Goal: Task Accomplishment & Management: Manage account settings

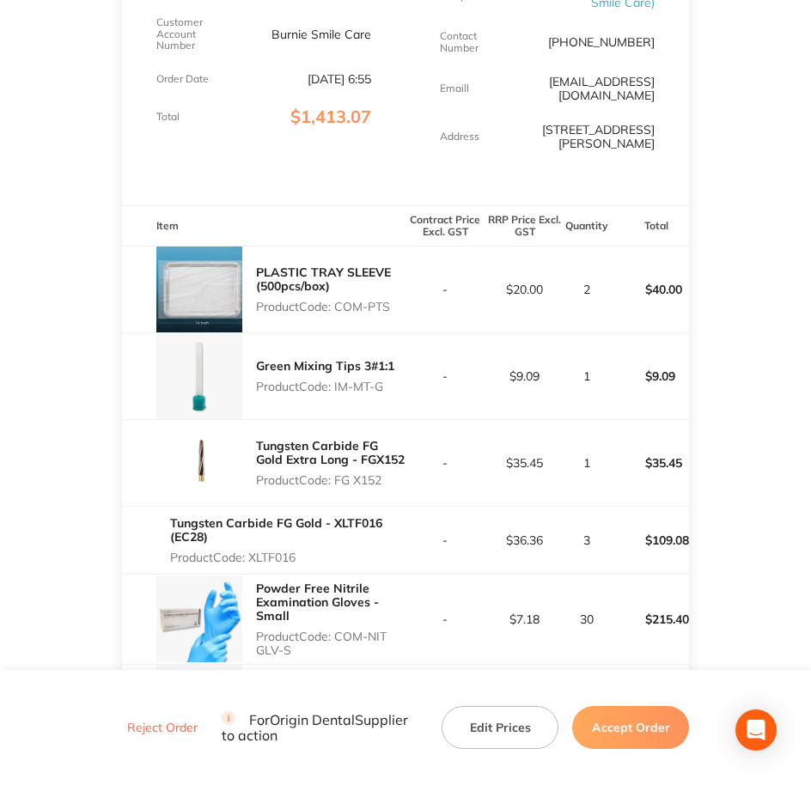
scroll to position [322, 0]
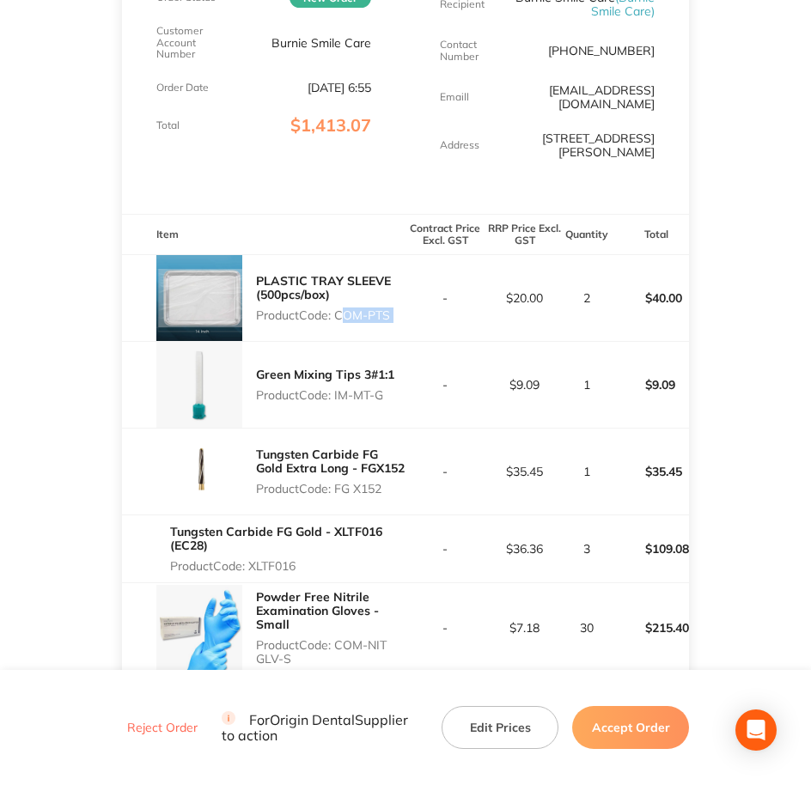
drag, startPoint x: 340, startPoint y: 303, endPoint x: 431, endPoint y: 303, distance: 90.2
click at [431, 303] on tr "PLASTIC TRAY SLEEVE (500pcs/box) Product Code: COM-PTS - $20.00 2 $40.00" at bounding box center [406, 297] width 568 height 87
copy p "COM-PTS"
drag, startPoint x: 336, startPoint y: 385, endPoint x: 388, endPoint y: 383, distance: 51.6
click at [388, 388] on p "Product Code: IM-MT-G" at bounding box center [325, 395] width 138 height 14
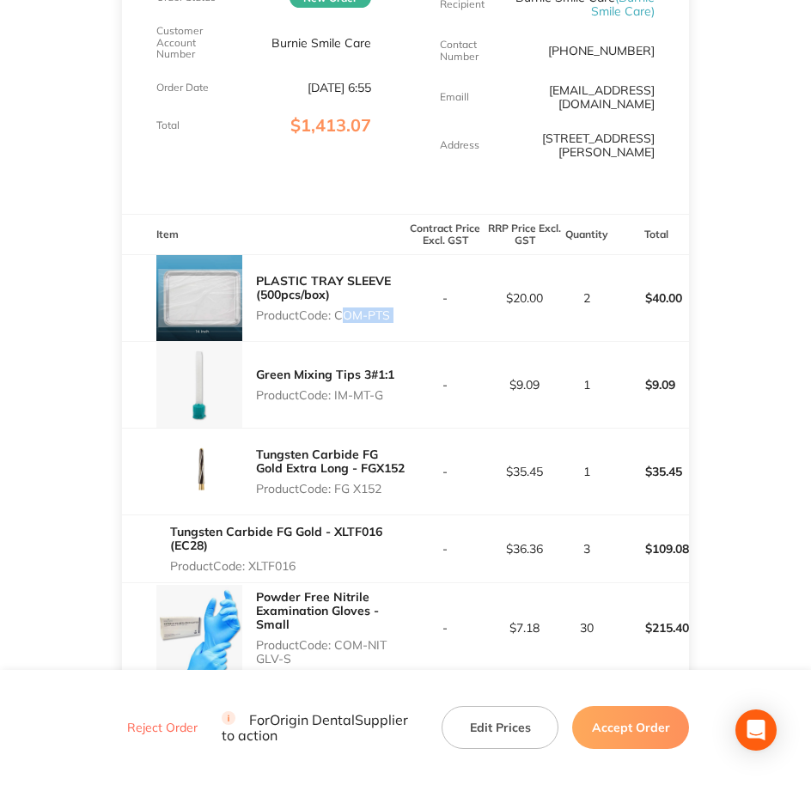
copy p "IM-MT-G"
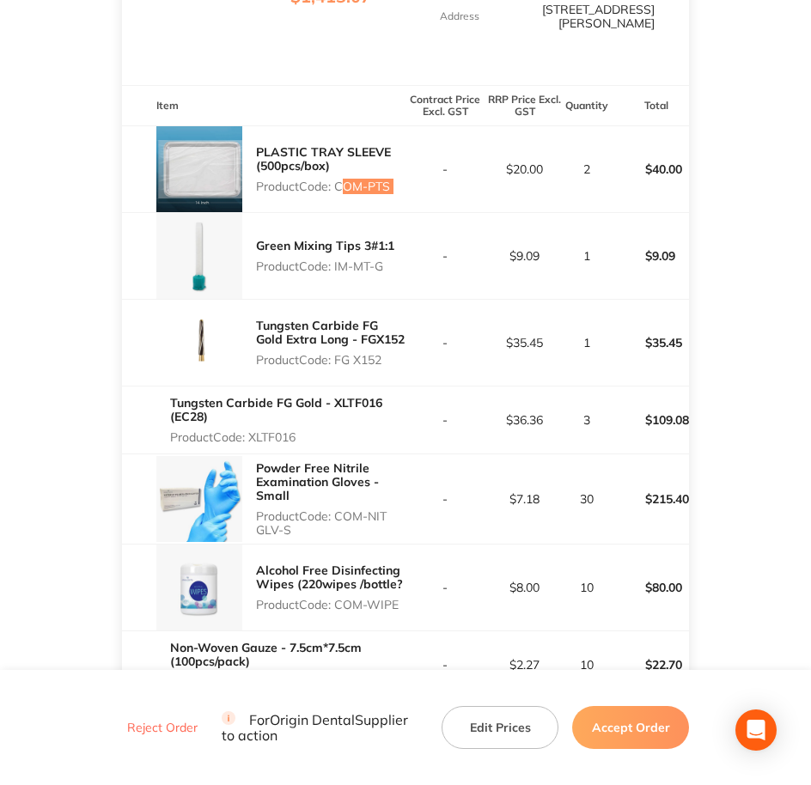
scroll to position [537, 0]
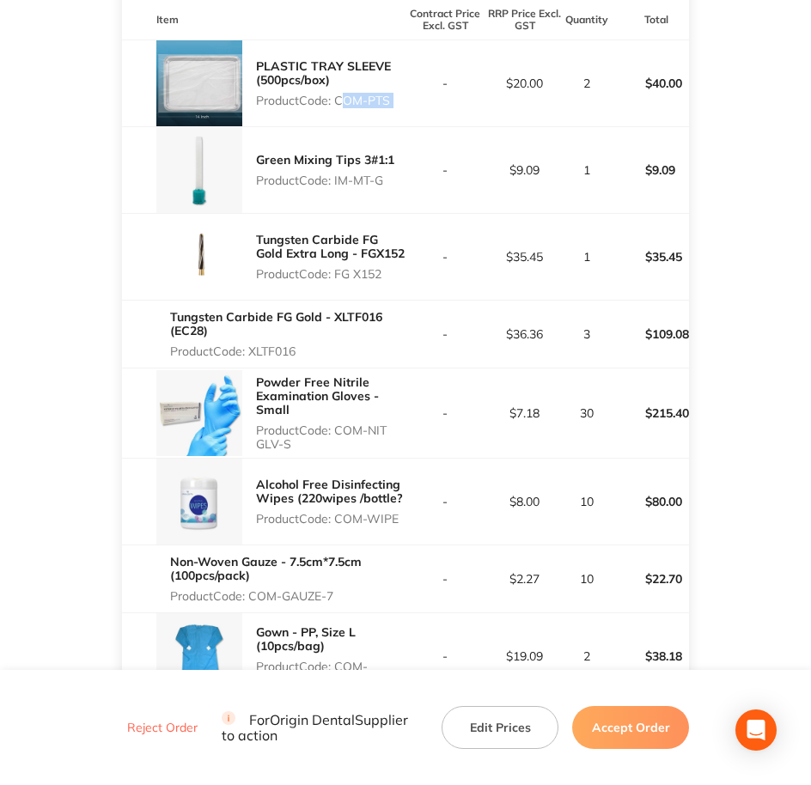
drag, startPoint x: 339, startPoint y: 259, endPoint x: 389, endPoint y: 259, distance: 50.7
click at [389, 267] on p "Product Code: FG X152" at bounding box center [331, 274] width 150 height 14
copy p "FG X152"
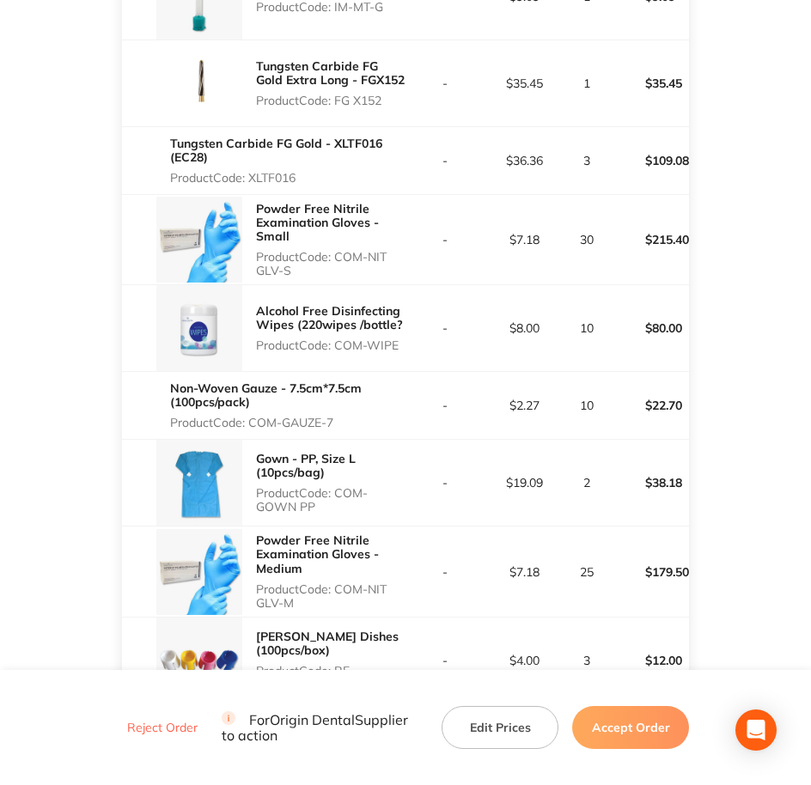
scroll to position [752, 0]
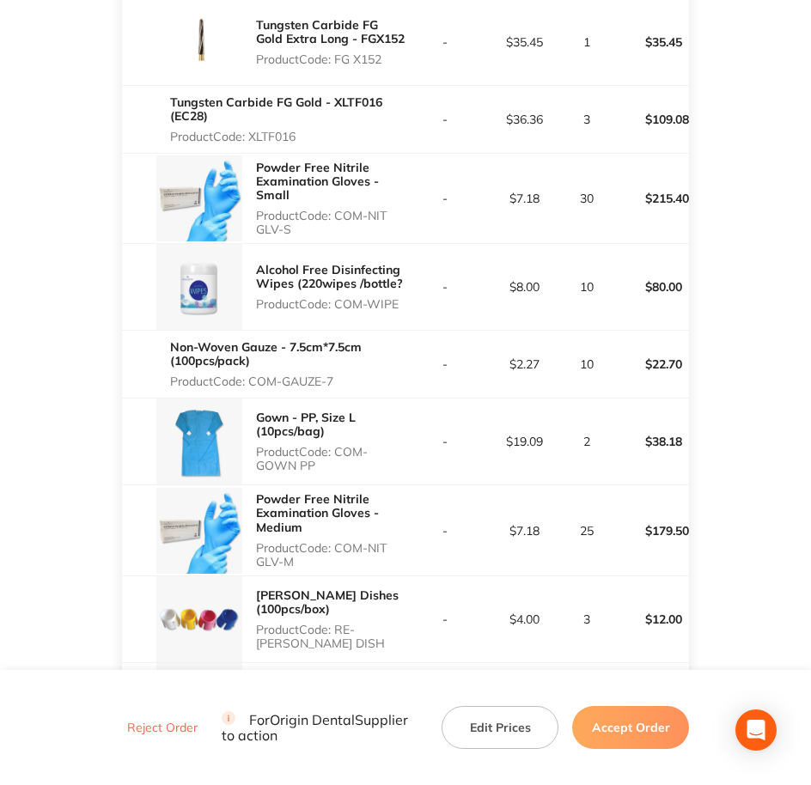
drag, startPoint x: 254, startPoint y: 120, endPoint x: 327, endPoint y: 128, distance: 74.3
click at [327, 130] on p "Product Code: XLTF016" at bounding box center [287, 137] width 235 height 14
copy p "XLTF016"
drag, startPoint x: 339, startPoint y: 194, endPoint x: 360, endPoint y: 220, distance: 33.0
click at [360, 220] on p "Product Code: COM-NIT GLV-S" at bounding box center [331, 222] width 150 height 27
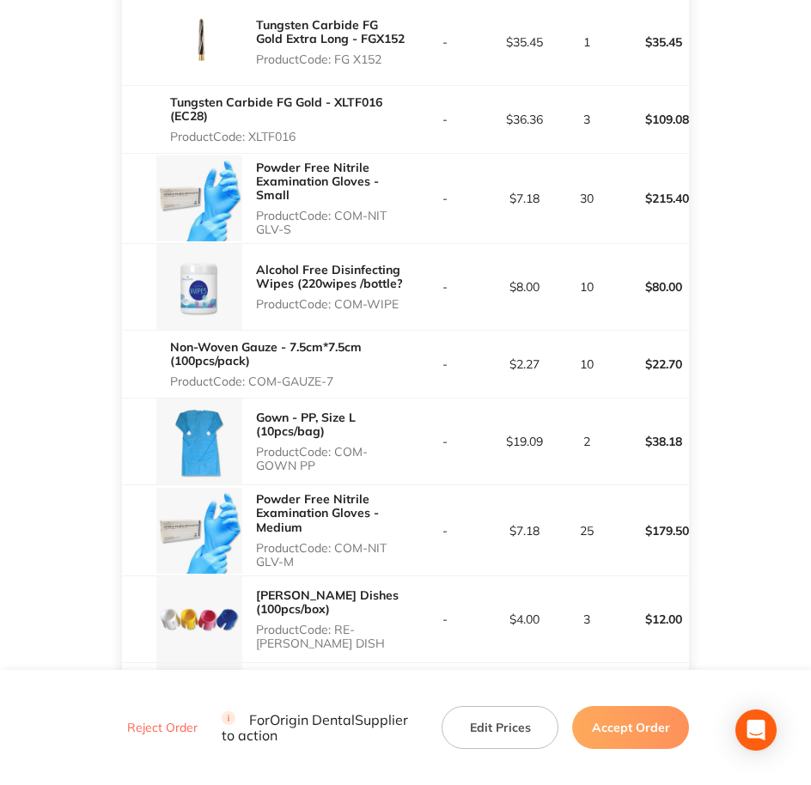
copy p "COM-NIT GLV-S"
copy p "COM-WIPE"
drag, startPoint x: 339, startPoint y: 290, endPoint x: 406, endPoint y: 293, distance: 67.1
click at [406, 293] on tr "Alcohol Free Disinfecting Wipes (220wipes /bottle? Product Code: COM-WIPE - $8.…" at bounding box center [406, 287] width 568 height 87
copy p "COM-GAUZE-7"
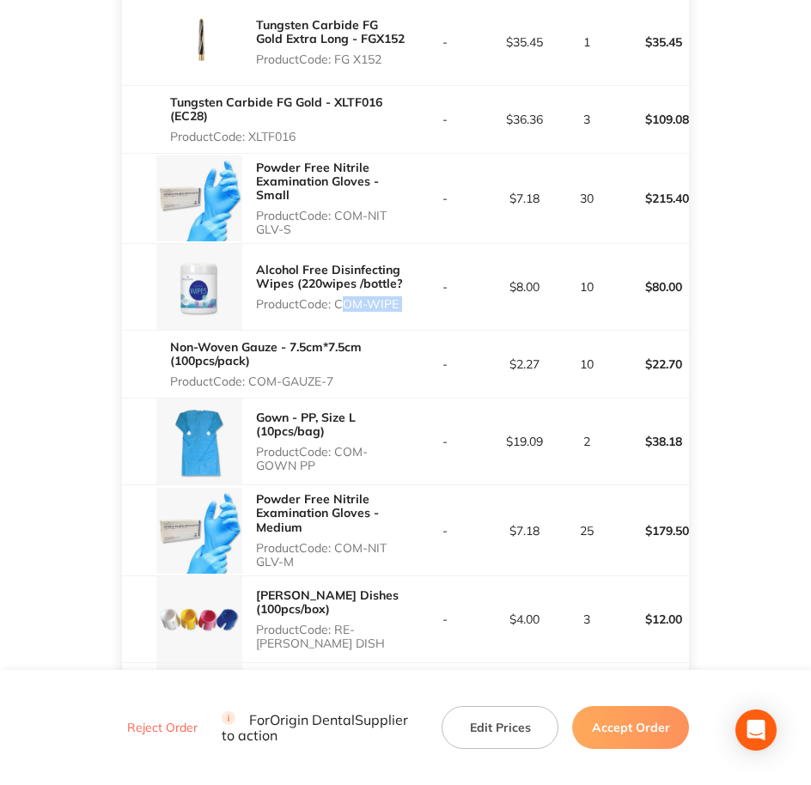
drag, startPoint x: 251, startPoint y: 365, endPoint x: 340, endPoint y: 371, distance: 89.6
click at [340, 375] on p "Product Code: COM-GAUZE-7" at bounding box center [287, 382] width 235 height 14
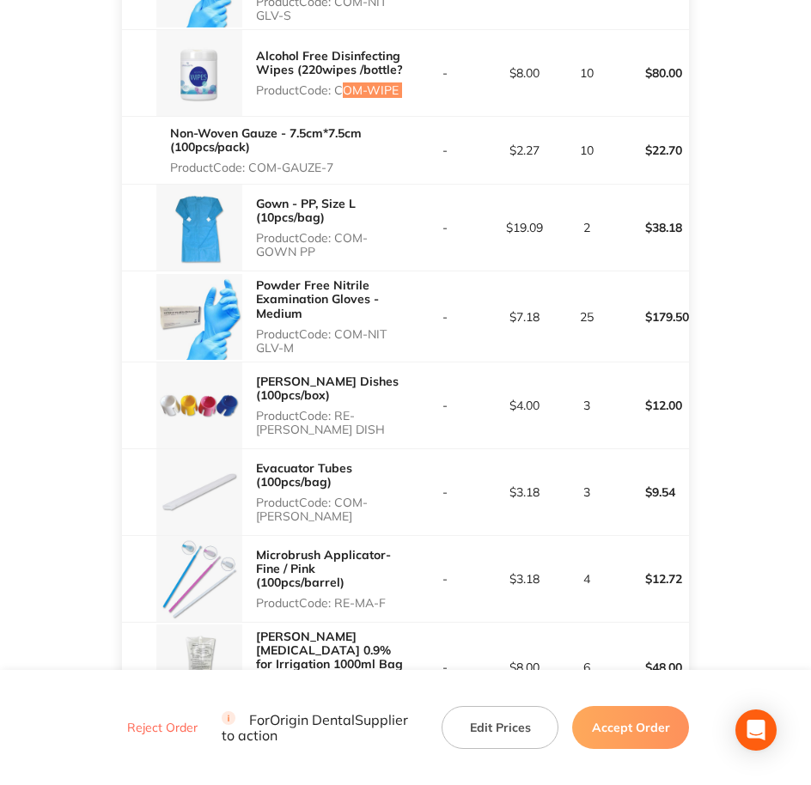
scroll to position [967, 0]
drag, startPoint x: 344, startPoint y: 219, endPoint x: 375, endPoint y: 234, distance: 34.2
click at [375, 234] on p "Product Code: COM-GOWN PP" at bounding box center [331, 243] width 150 height 27
copy p "COM-GOWN PP"
drag, startPoint x: 336, startPoint y: 321, endPoint x: 358, endPoint y: 335, distance: 26.7
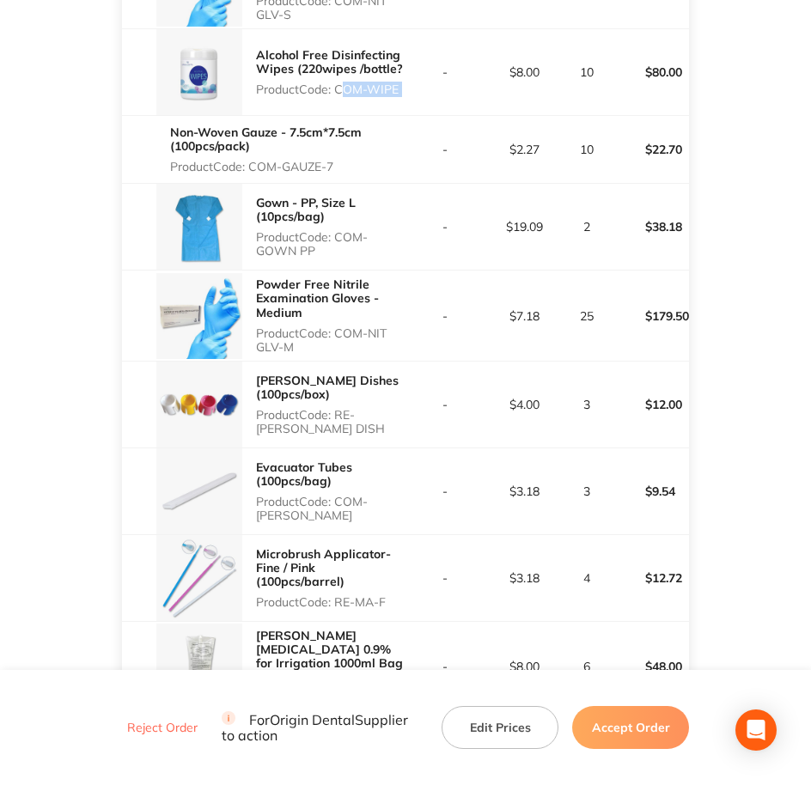
click at [358, 335] on p "Product Code: COM-NIT GLV-M" at bounding box center [331, 340] width 150 height 27
copy p "COM-NIT GLV-M"
drag, startPoint x: 337, startPoint y: 399, endPoint x: 357, endPoint y: 415, distance: 25.6
click at [357, 415] on p "Product Code: RE-[PERSON_NAME] DISH" at bounding box center [331, 421] width 150 height 27
copy p "RE-[PERSON_NAME] DISH"
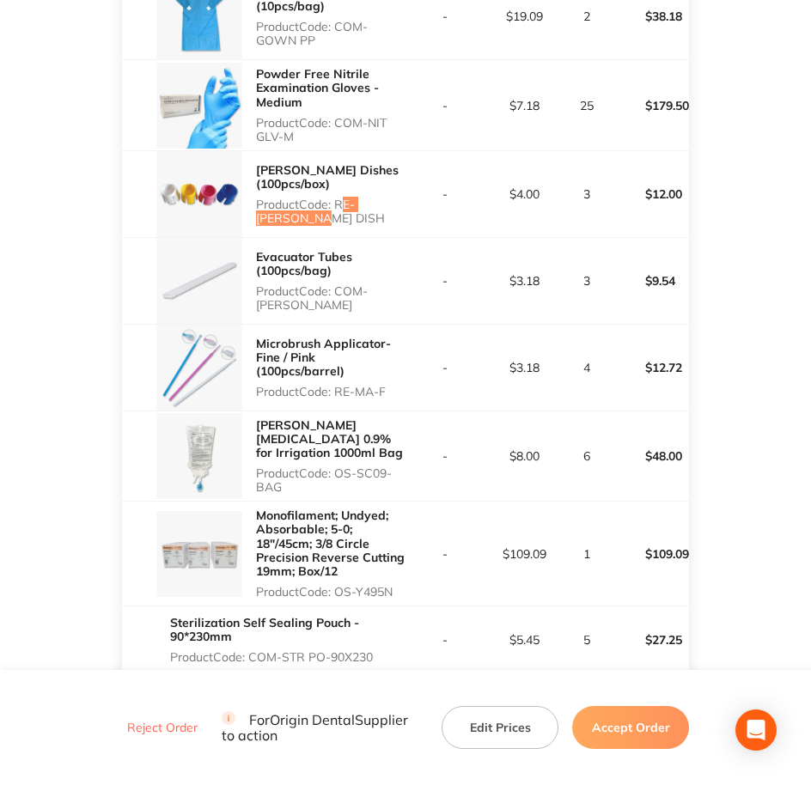
scroll to position [1182, 0]
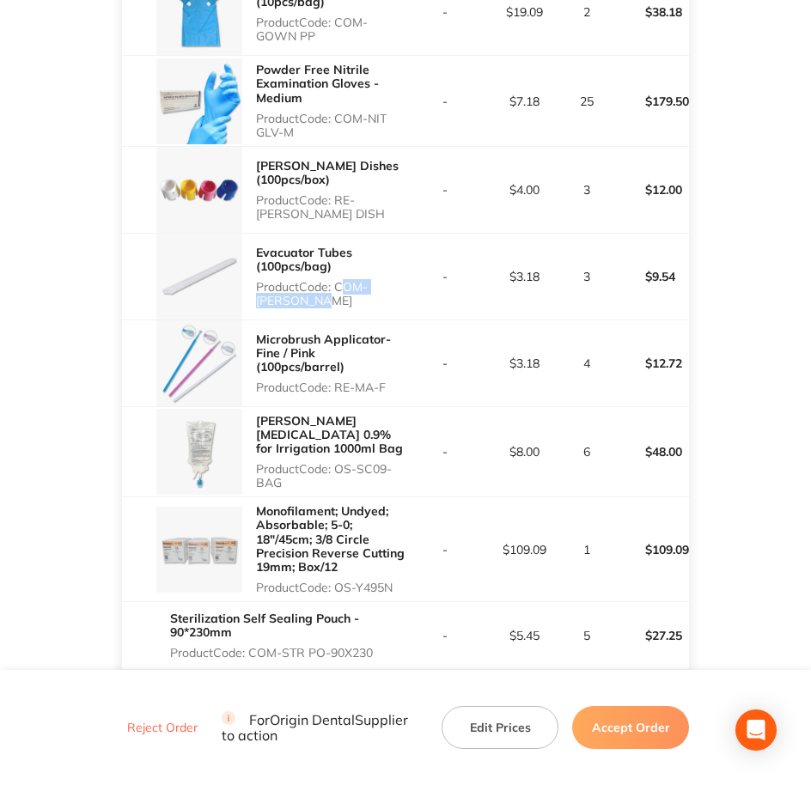
drag, startPoint x: 337, startPoint y: 270, endPoint x: 364, endPoint y: 285, distance: 31.6
click at [364, 285] on p "Product Code: COM-EVACU TIP" at bounding box center [331, 293] width 150 height 27
drag, startPoint x: 357, startPoint y: 371, endPoint x: 394, endPoint y: 369, distance: 37.0
click at [394, 381] on p "Product Code: RE-MA-F" at bounding box center [331, 388] width 150 height 14
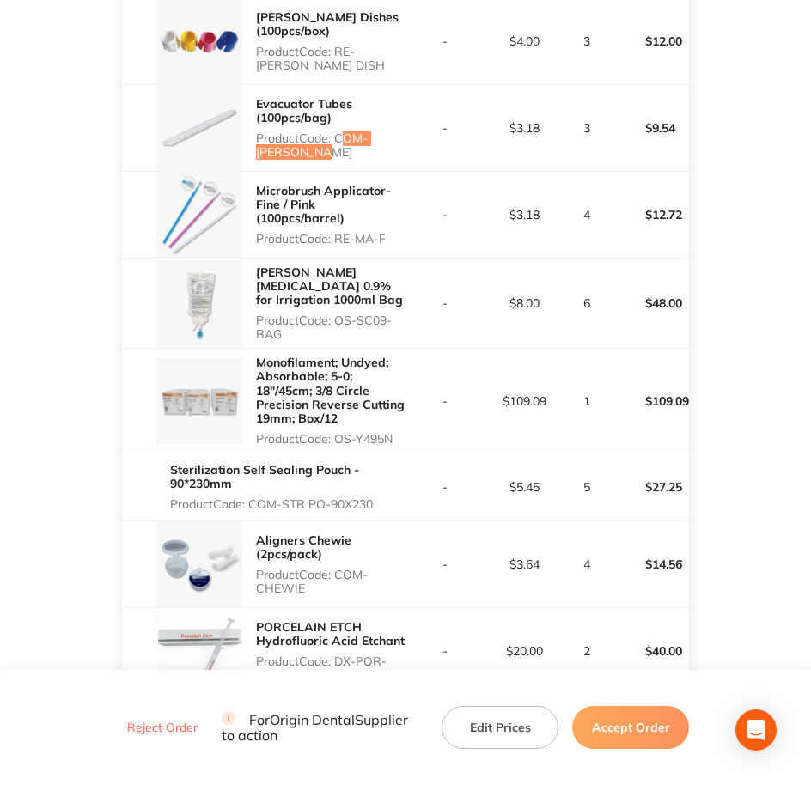
scroll to position [1396, 0]
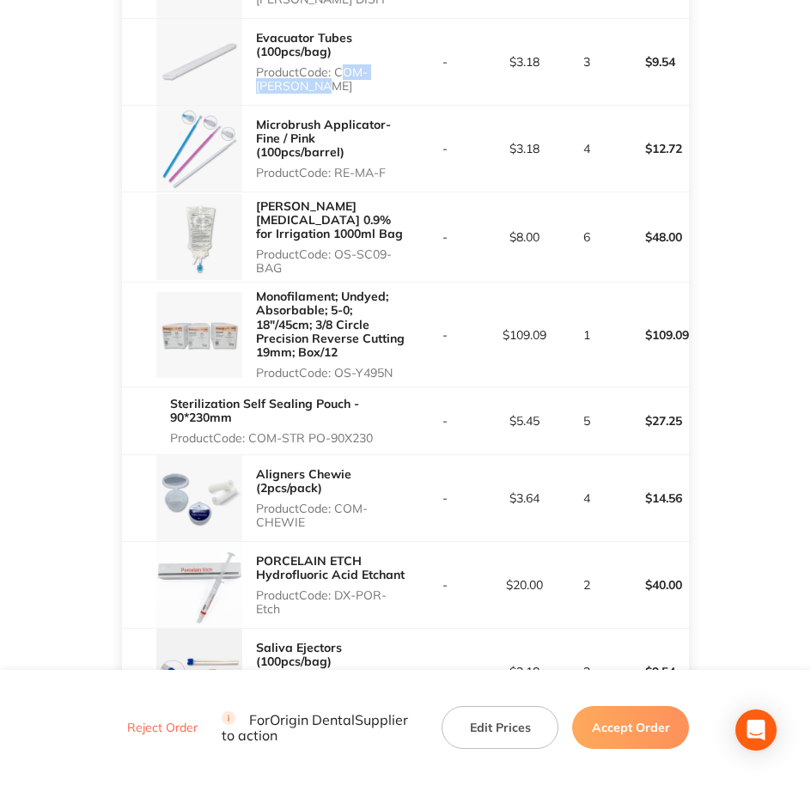
drag, startPoint x: 339, startPoint y: 239, endPoint x: 357, endPoint y: 254, distance: 23.8
click at [357, 254] on p "Product Code: OS-SC09-BAG" at bounding box center [331, 260] width 150 height 27
drag, startPoint x: 334, startPoint y: 364, endPoint x: 360, endPoint y: 358, distance: 26.5
click at [360, 366] on p "Product Code: OS-Y495N" at bounding box center [331, 373] width 150 height 14
drag, startPoint x: 360, startPoint y: 358, endPoint x: 350, endPoint y: 358, distance: 10.3
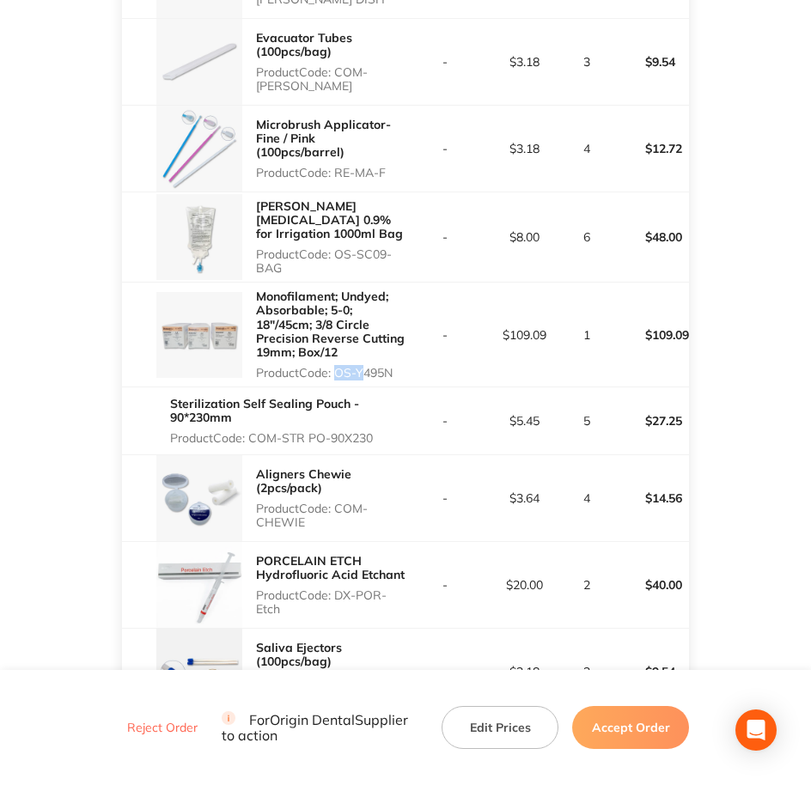
click at [350, 366] on p "Product Code: OS-Y495N" at bounding box center [331, 373] width 150 height 14
click at [340, 366] on p "Product Code: OS-Y495N" at bounding box center [331, 373] width 150 height 14
drag, startPoint x: 339, startPoint y: 360, endPoint x: 412, endPoint y: 364, distance: 73.2
click at [412, 364] on tr "Monofilament; Undyed; Absorbable; 5-0; 18″/45cm; 3/8 Circle Precision Reverse C…" at bounding box center [406, 335] width 568 height 105
drag, startPoint x: 251, startPoint y: 426, endPoint x: 384, endPoint y: 425, distance: 133.2
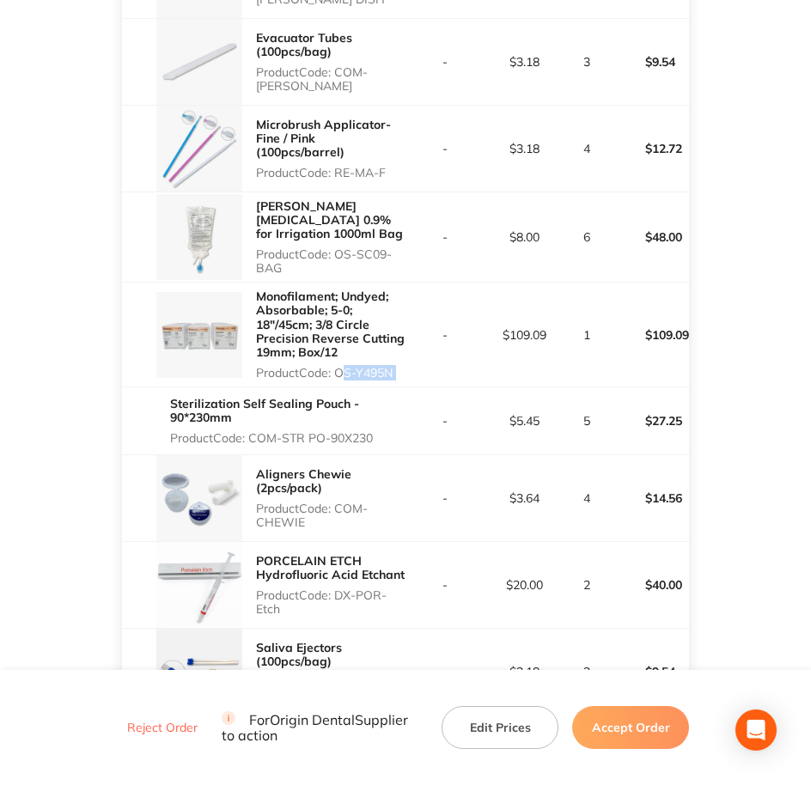
click at [384, 431] on p "Product Code: COM-STR PO-90X230" at bounding box center [287, 438] width 235 height 14
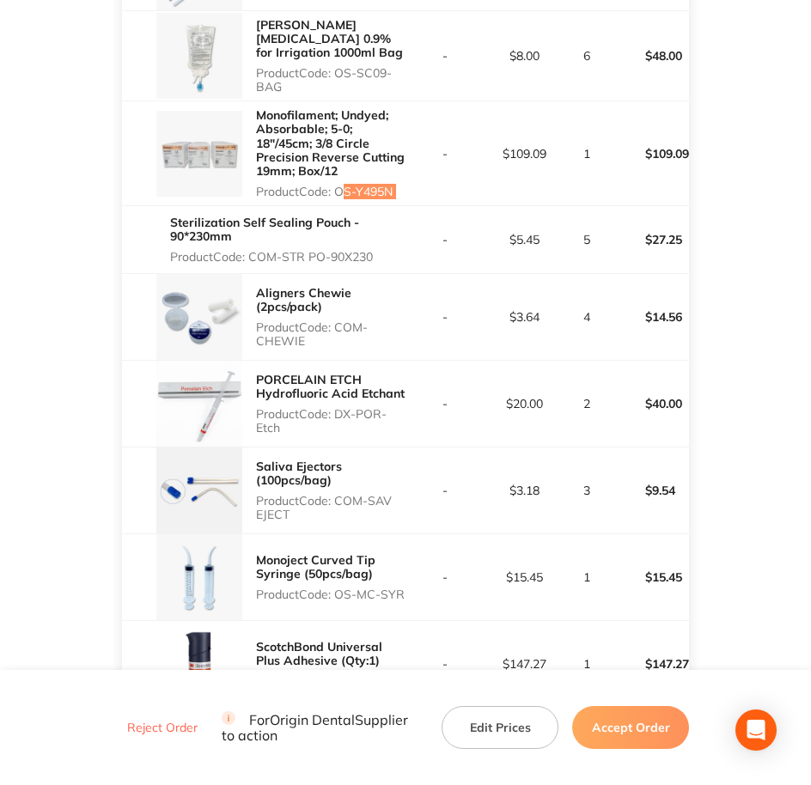
scroll to position [1611, 0]
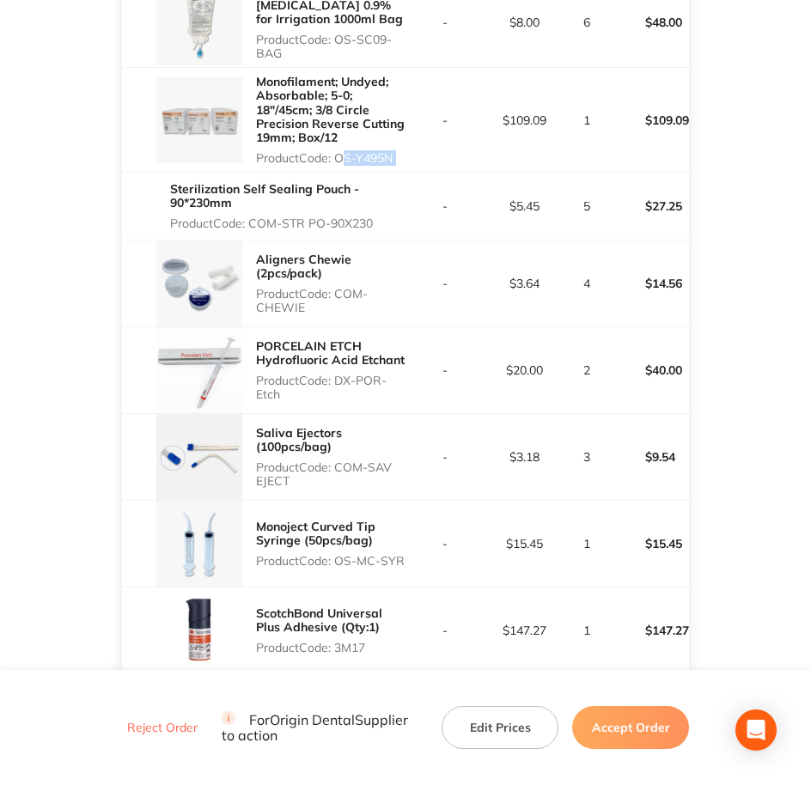
drag, startPoint x: 336, startPoint y: 276, endPoint x: 370, endPoint y: 290, distance: 37.4
click at [370, 290] on p "Product Code: COM-CHEWIE" at bounding box center [331, 300] width 150 height 27
drag, startPoint x: 338, startPoint y: 365, endPoint x: 354, endPoint y: 386, distance: 26.3
click at [354, 386] on p "Product Code: DX-POR-Etch" at bounding box center [331, 387] width 150 height 27
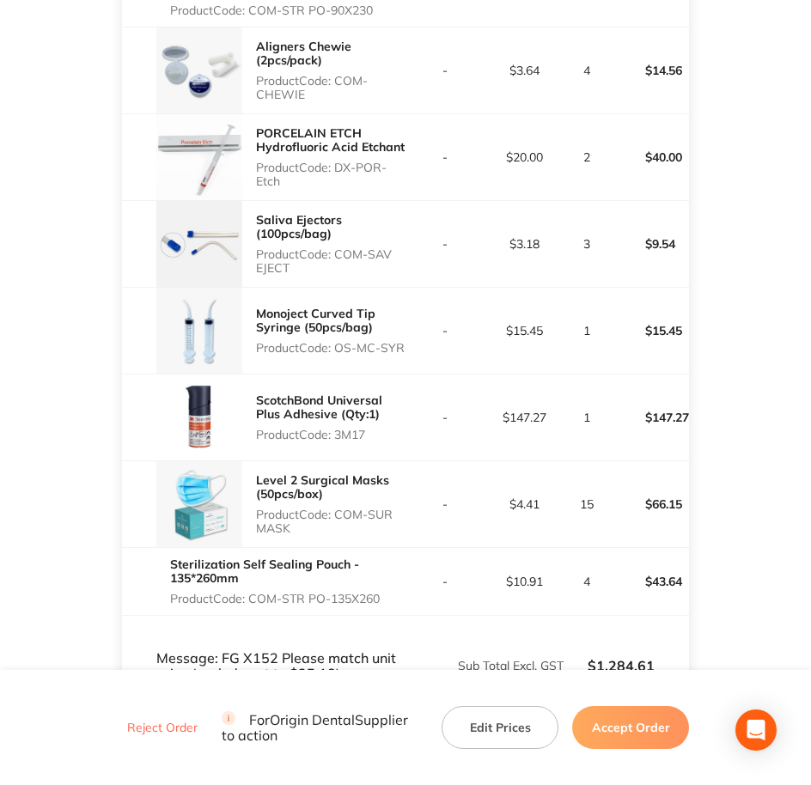
scroll to position [1826, 0]
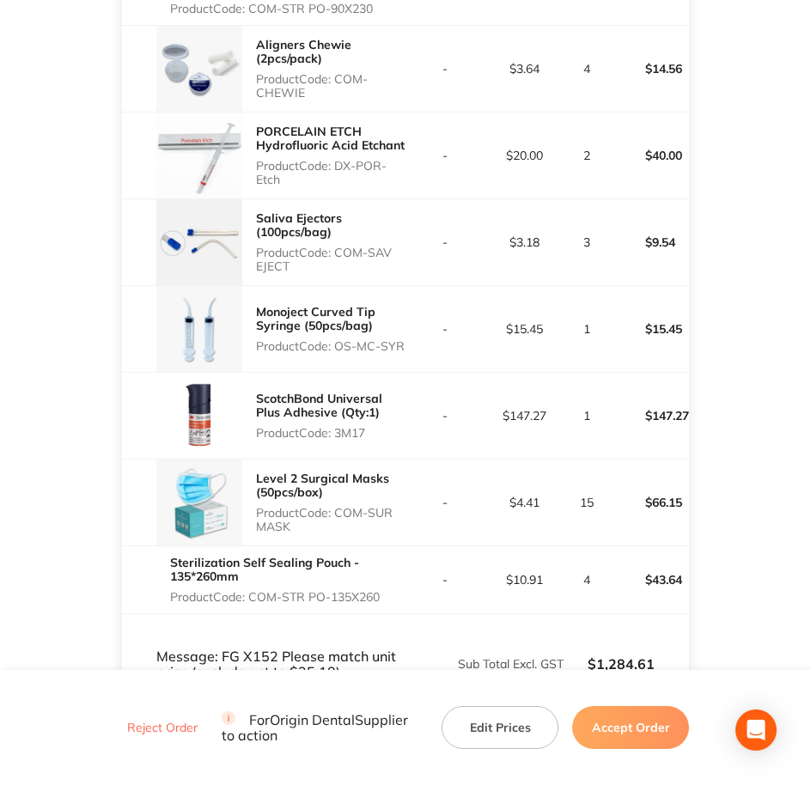
drag, startPoint x: 335, startPoint y: 241, endPoint x: 367, endPoint y: 259, distance: 36.1
click at [367, 259] on p "Product Code: COM-SAV EJECT" at bounding box center [331, 259] width 150 height 27
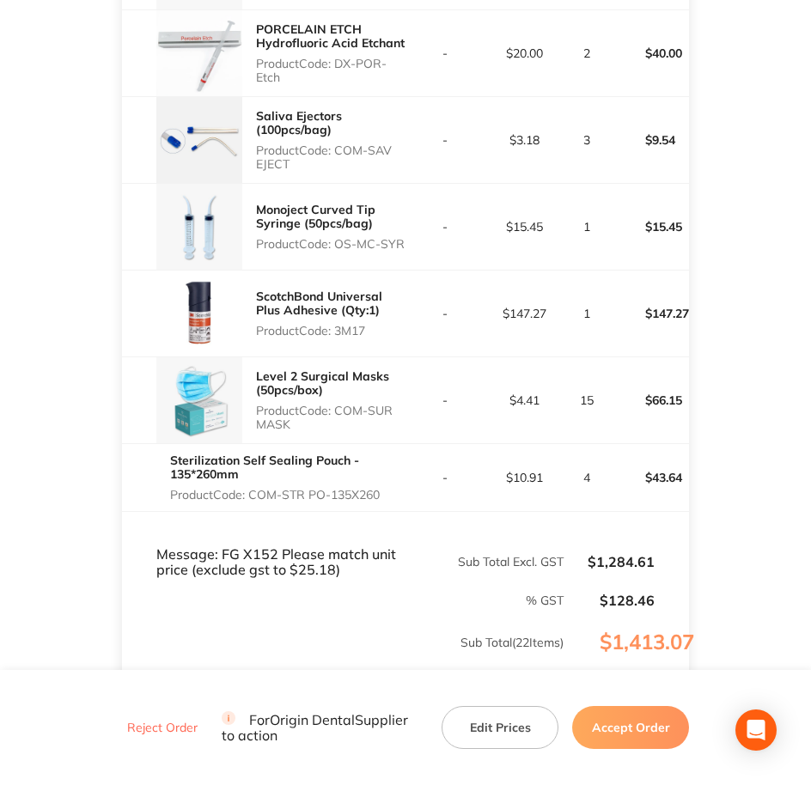
scroll to position [1934, 0]
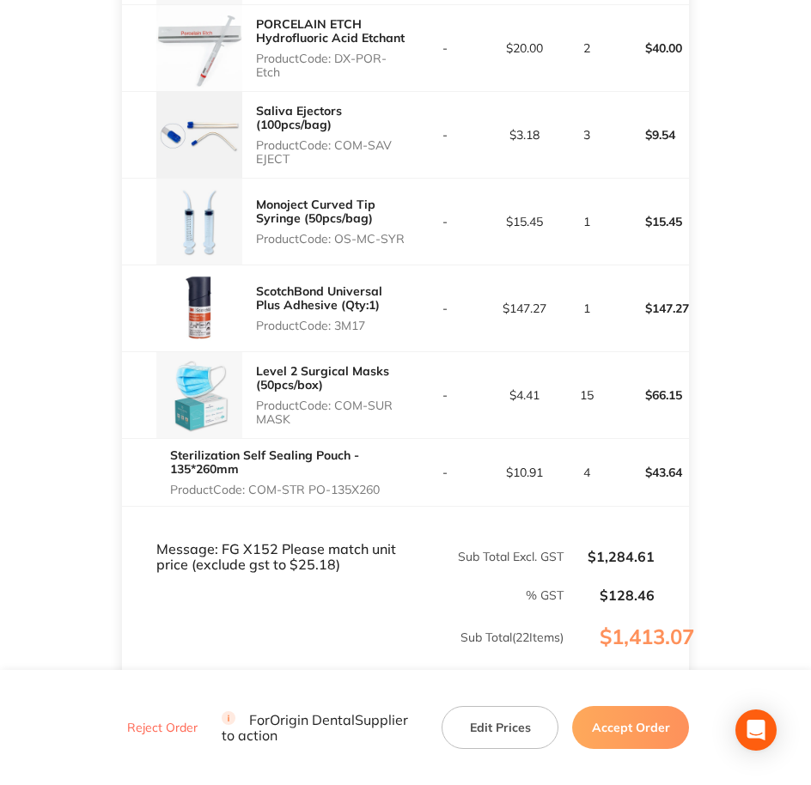
drag, startPoint x: 339, startPoint y: 222, endPoint x: 403, endPoint y: 225, distance: 64.5
click at [403, 232] on p "Product Code: OS-MC-SYR" at bounding box center [331, 239] width 150 height 14
drag, startPoint x: 334, startPoint y: 306, endPoint x: 370, endPoint y: 309, distance: 36.2
click at [370, 319] on p "Product Code: 3M17" at bounding box center [331, 326] width 150 height 14
drag, startPoint x: 370, startPoint y: 309, endPoint x: 333, endPoint y: 315, distance: 38.3
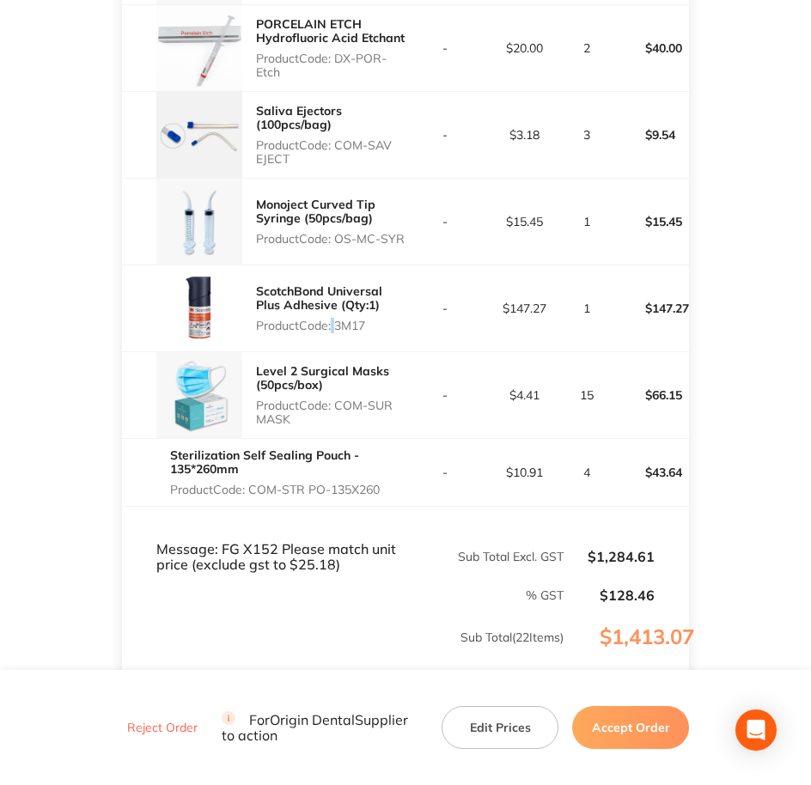
click at [333, 319] on p "Product Code: 3M17" at bounding box center [331, 326] width 150 height 14
drag, startPoint x: 333, startPoint y: 315, endPoint x: 374, endPoint y: 312, distance: 41.3
click at [374, 319] on p "Product Code: 3M17" at bounding box center [331, 326] width 150 height 14
drag, startPoint x: 337, startPoint y: 392, endPoint x: 388, endPoint y: 411, distance: 54.1
click at [388, 411] on p "Product Code: COM-SUR MASK" at bounding box center [331, 412] width 150 height 27
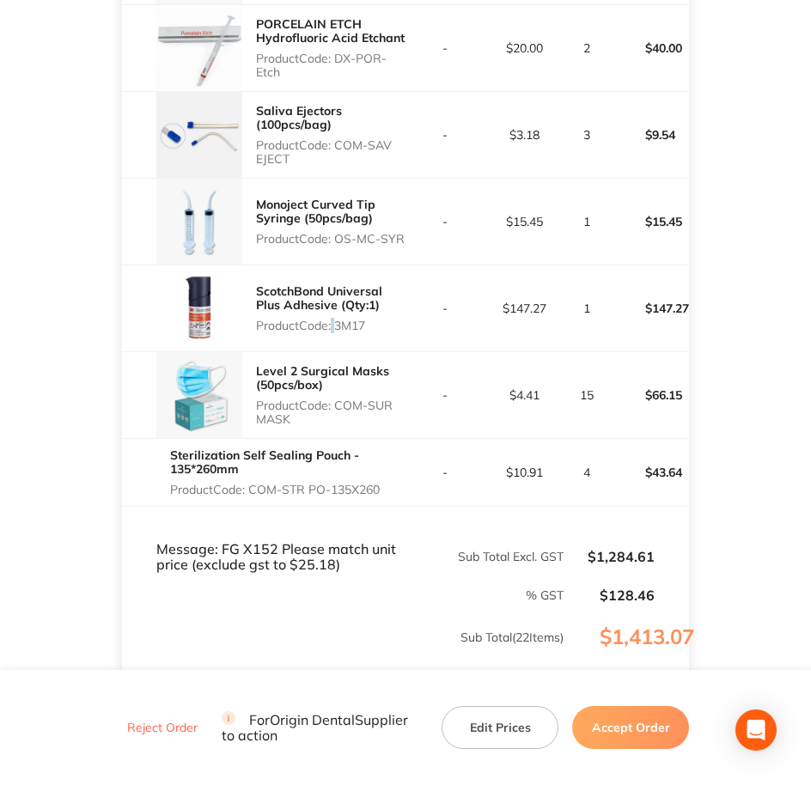
drag, startPoint x: 253, startPoint y: 478, endPoint x: 389, endPoint y: 474, distance: 136.7
click at [389, 483] on p "Product Code: COM-STR PO-135X260" at bounding box center [287, 490] width 235 height 14
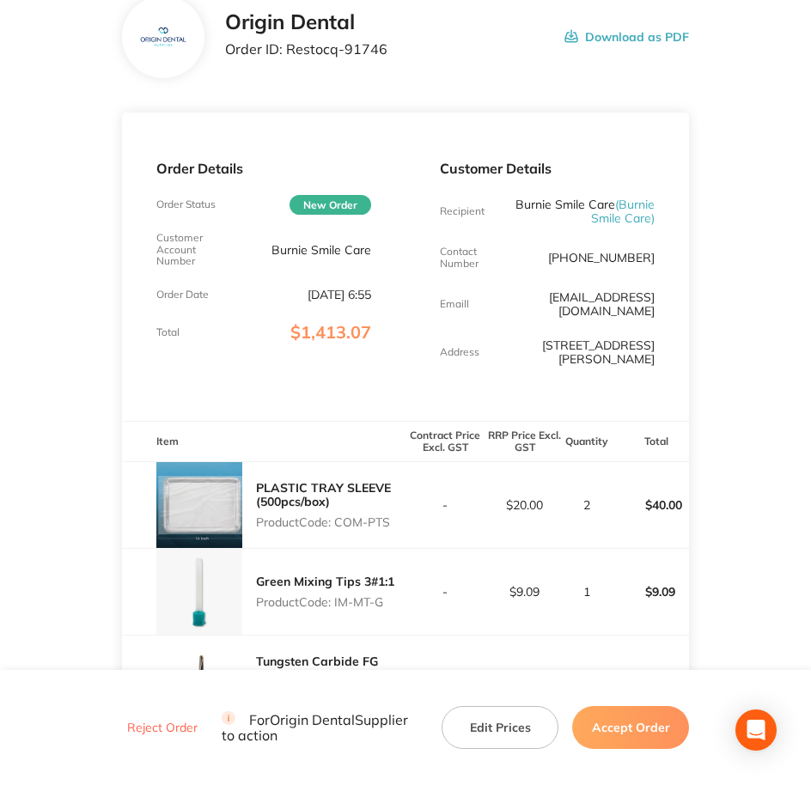
scroll to position [0, 0]
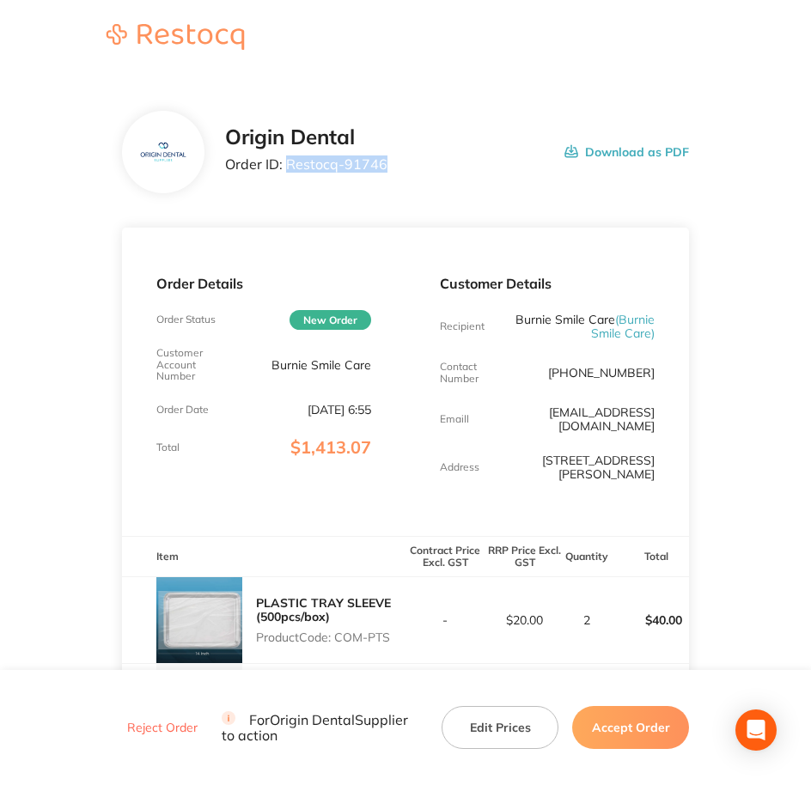
drag, startPoint x: 386, startPoint y: 162, endPoint x: 284, endPoint y: 170, distance: 101.8
click at [284, 170] on div "Origin Dental Order ID: Restocq- 91746 Download as PDF" at bounding box center [457, 151] width 465 height 53
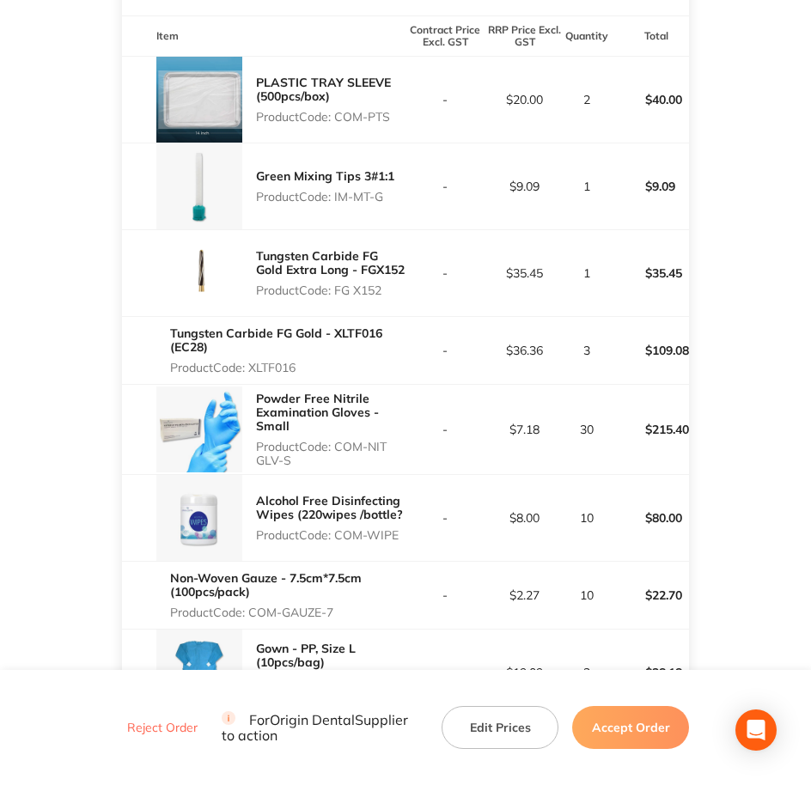
scroll to position [537, 0]
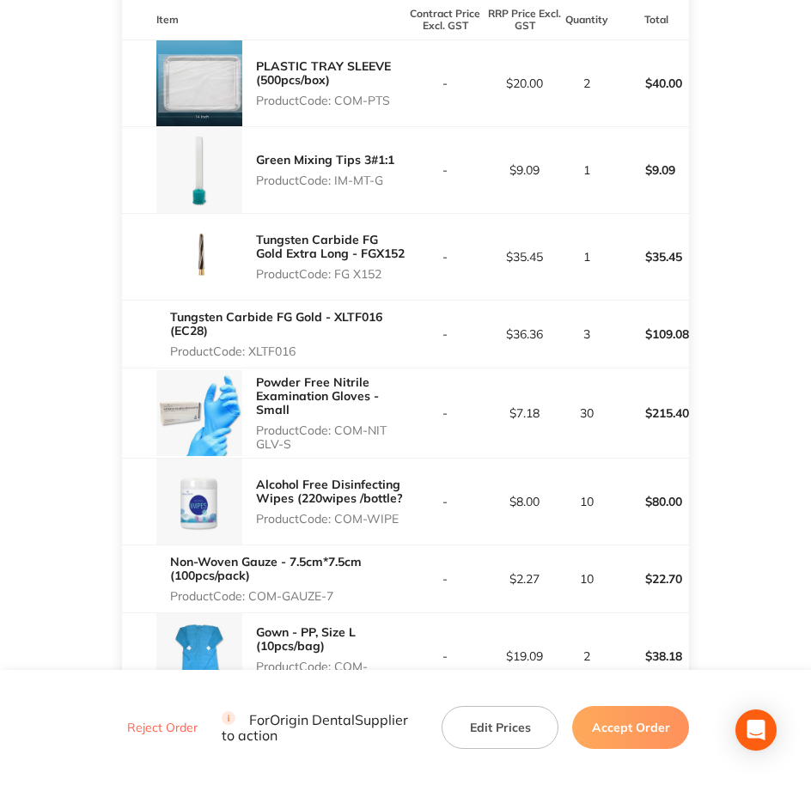
drag, startPoint x: 357, startPoint y: 260, endPoint x: 391, endPoint y: 266, distance: 35.1
click at [391, 267] on p "Product Code: FG X152" at bounding box center [331, 274] width 150 height 14
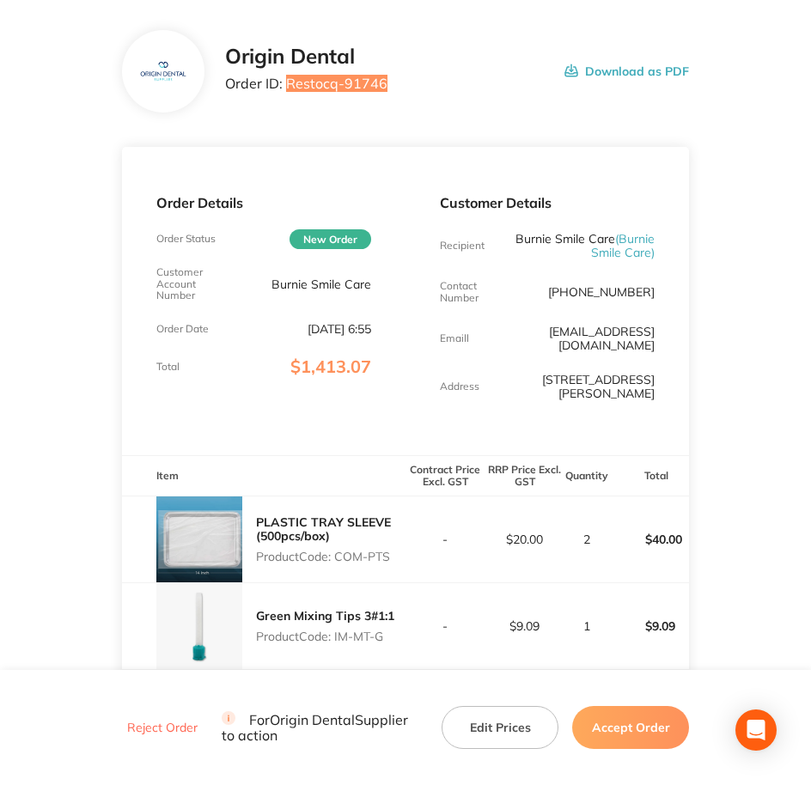
scroll to position [0, 0]
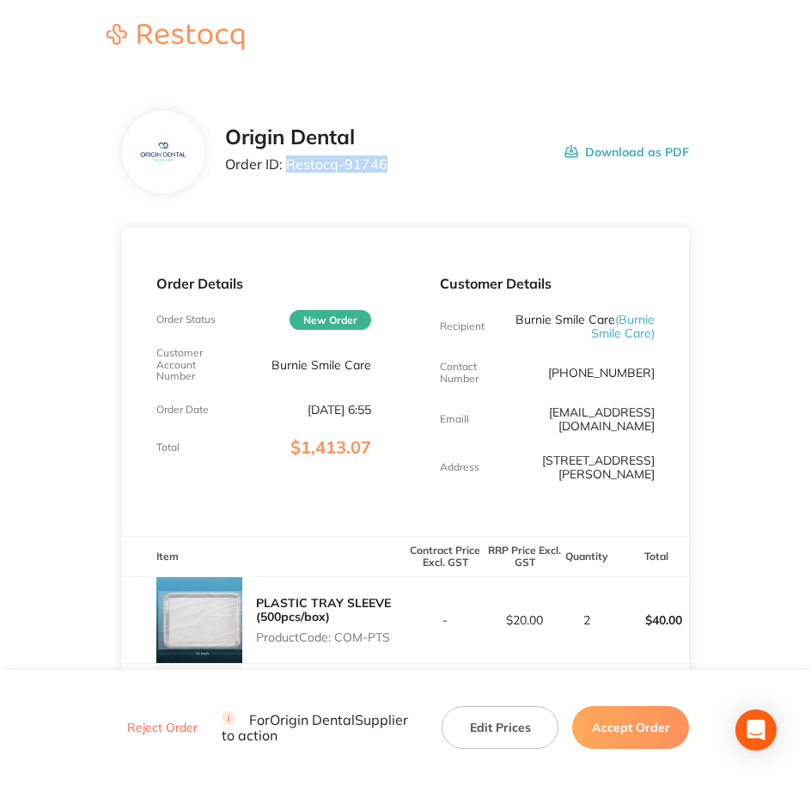
drag, startPoint x: 388, startPoint y: 168, endPoint x: 286, endPoint y: 167, distance: 102.3
click at [286, 167] on div "Origin Dental Order ID: Restocq- 91746 Download as PDF" at bounding box center [457, 151] width 465 height 53
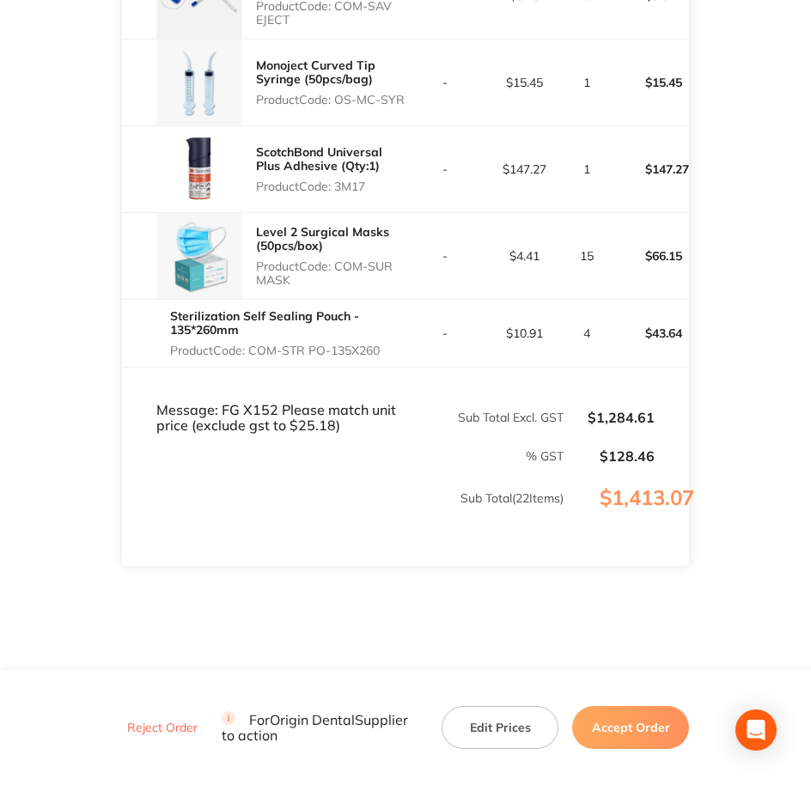
scroll to position [2093, 0]
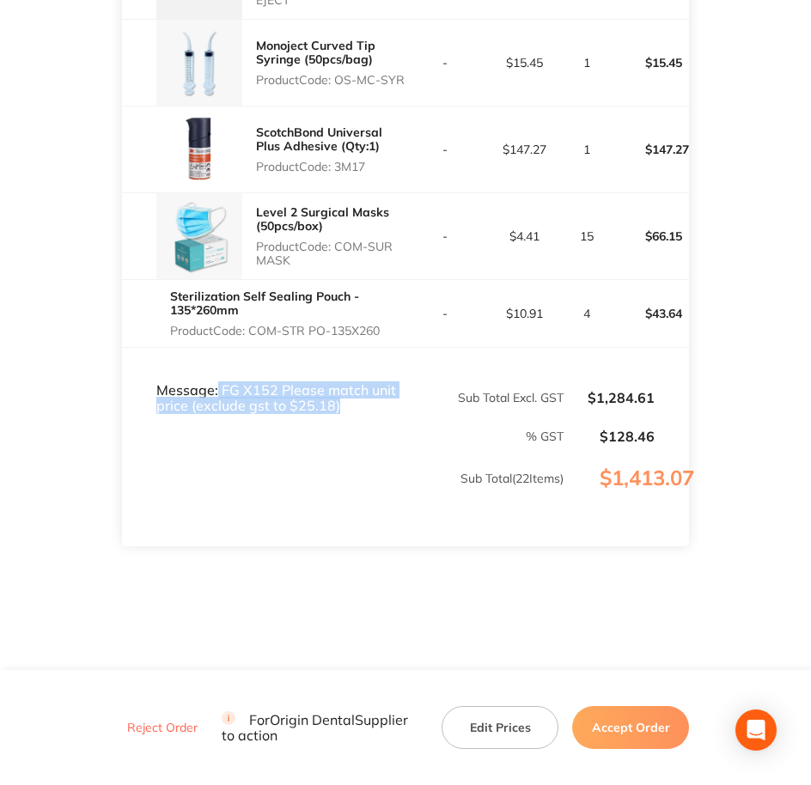
drag, startPoint x: 216, startPoint y: 373, endPoint x: 378, endPoint y: 391, distance: 163.4
click at [378, 391] on td "Message: FG X152 Please match unit price (exclude gst to $25.18)" at bounding box center [264, 381] width 284 height 67
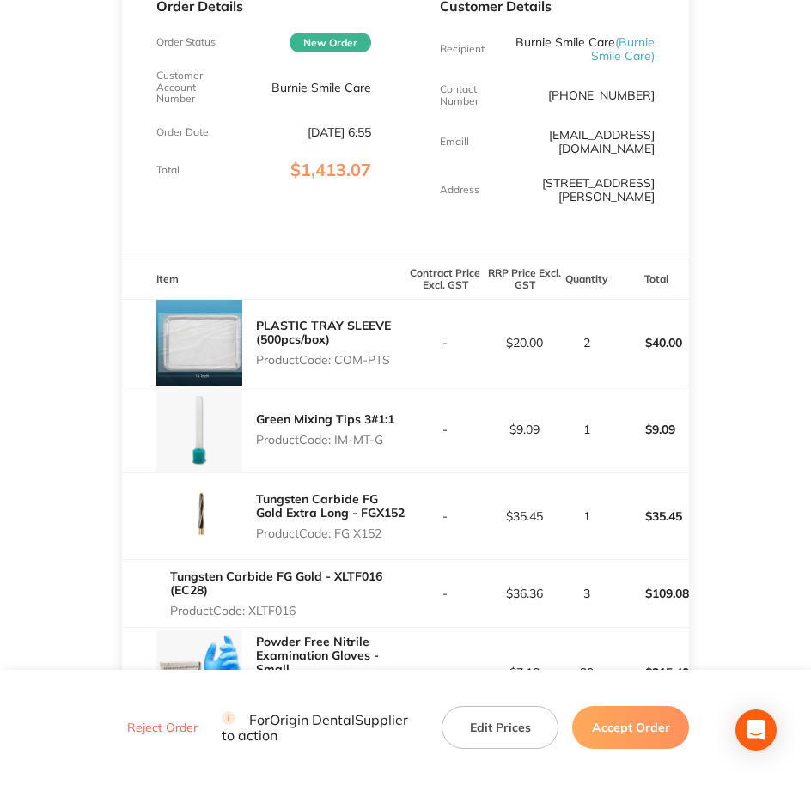
scroll to position [0, 0]
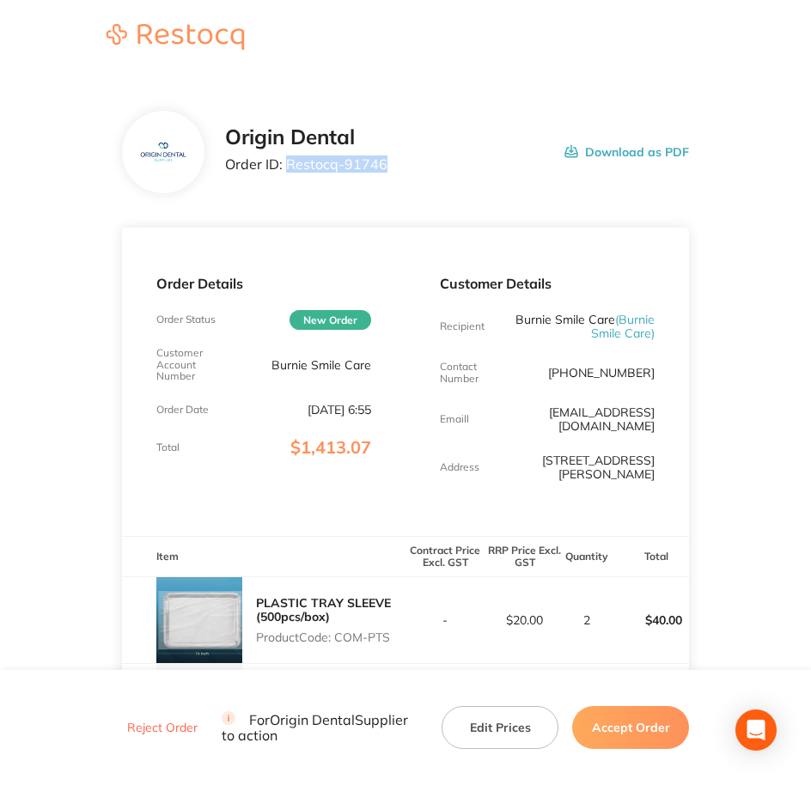
drag, startPoint x: 340, startPoint y: 164, endPoint x: 286, endPoint y: 171, distance: 54.6
click at [286, 171] on div "Origin Dental Order ID: Restocq- 91746 Download as PDF" at bounding box center [457, 151] width 465 height 53
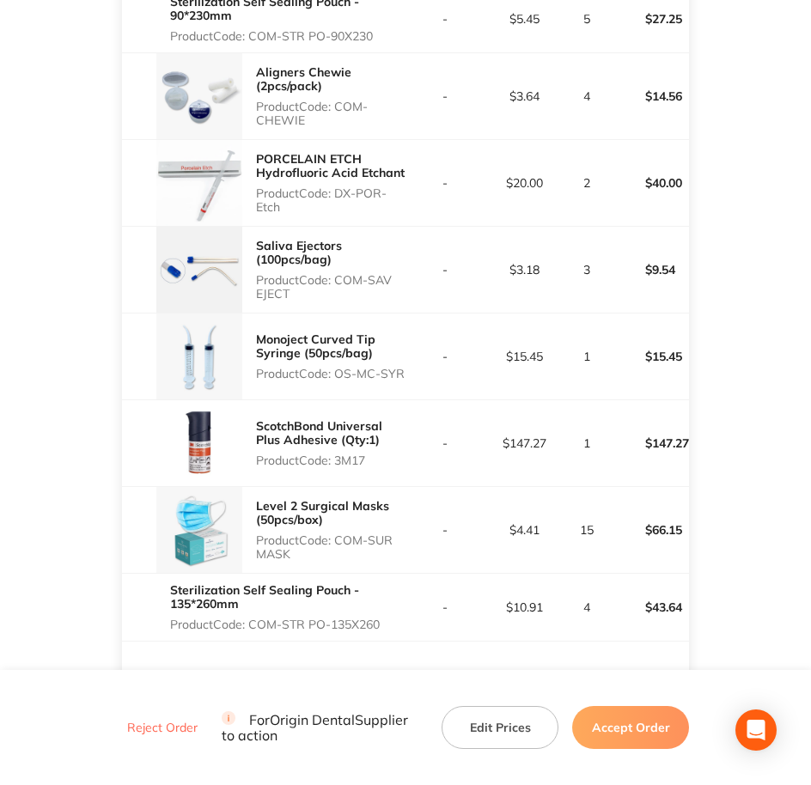
scroll to position [2093, 0]
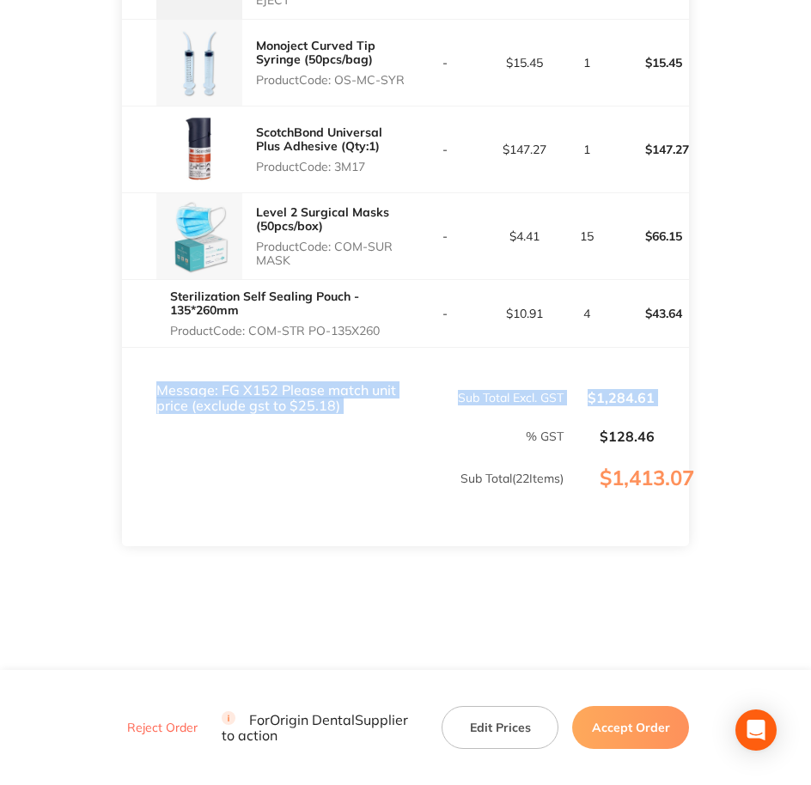
drag, startPoint x: 376, startPoint y: 405, endPoint x: 133, endPoint y: 377, distance: 244.7
click at [133, 377] on tfoot "Message: FG X152 Please match unit price (exclude gst to $25.18) Sub Total Excl…" at bounding box center [406, 447] width 568 height 199
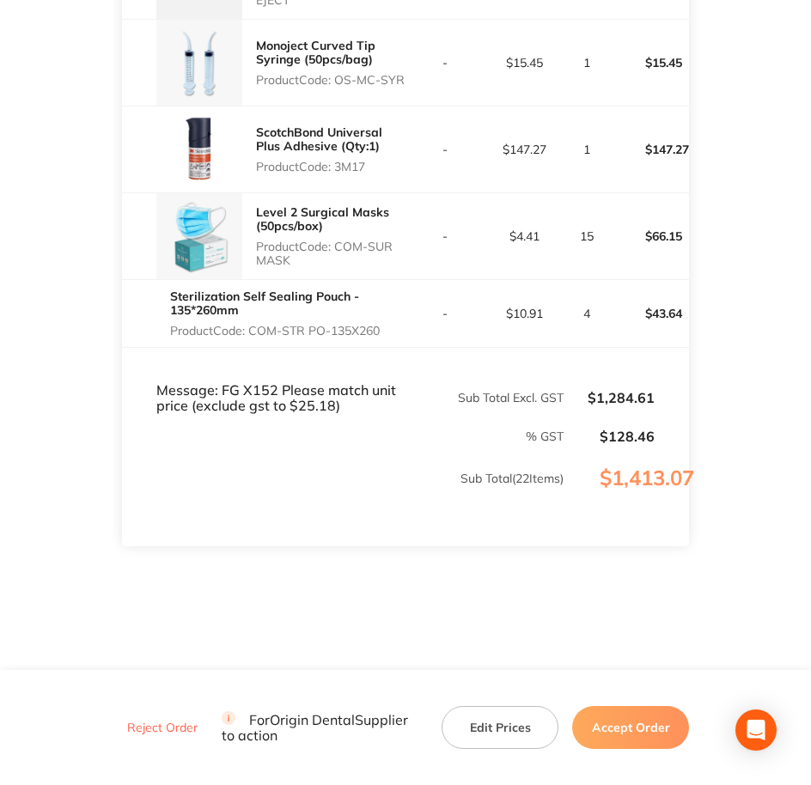
drag, startPoint x: 133, startPoint y: 377, endPoint x: 211, endPoint y: 443, distance: 101.8
click at [211, 445] on td "Sub Total ( 22 Items)" at bounding box center [343, 495] width 443 height 101
click at [619, 725] on button "Accept Order" at bounding box center [630, 727] width 117 height 43
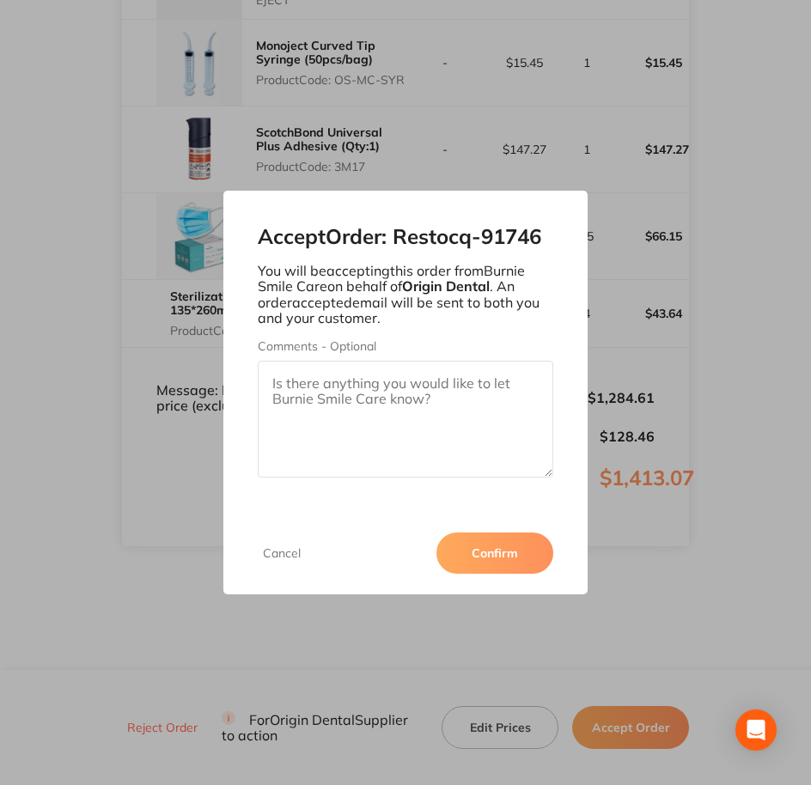
click at [428, 389] on textarea "Comments - Optional" at bounding box center [406, 419] width 296 height 117
paste textarea "SO-00000982"
type textarea "SO-00000982"
click at [515, 562] on button "Confirm" at bounding box center [495, 553] width 117 height 41
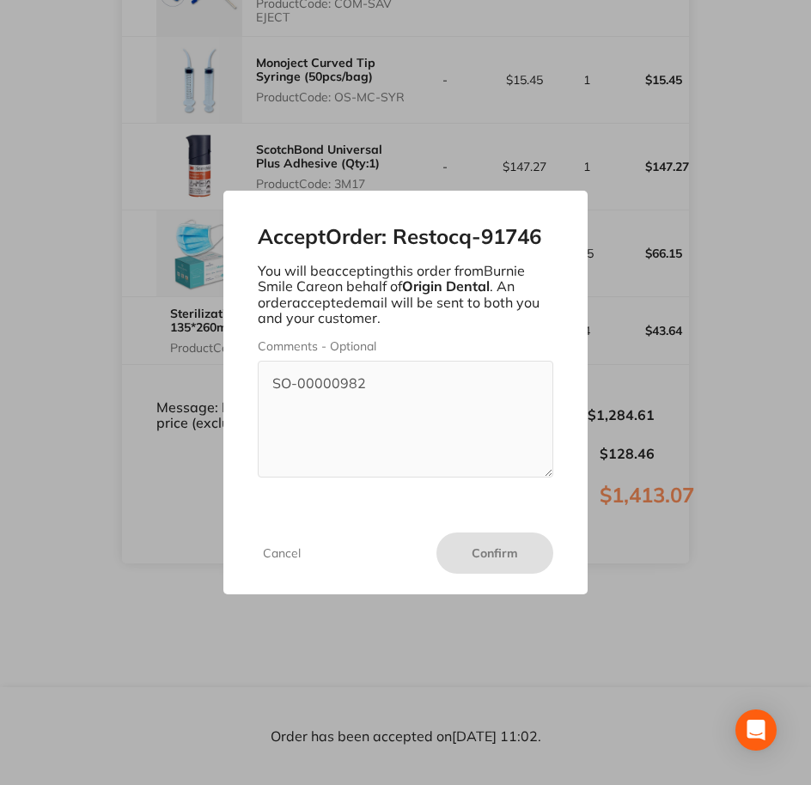
click at [274, 552] on button "Cancel" at bounding box center [282, 553] width 48 height 15
